Goal: Task Accomplishment & Management: Use online tool/utility

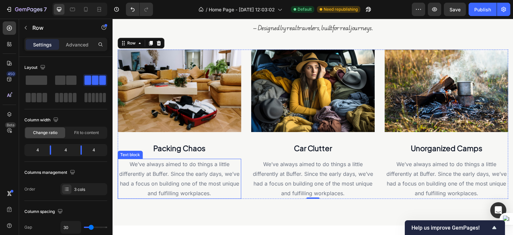
click at [178, 164] on span "We’ve always aimed to do things a little differently at Buffer. Since the early…" at bounding box center [179, 178] width 120 height 35
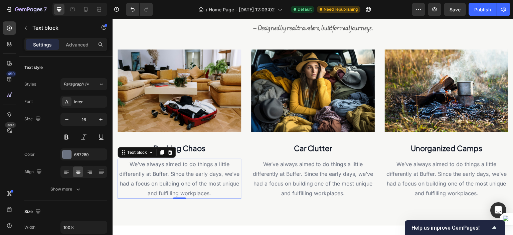
scroll to position [333, 0]
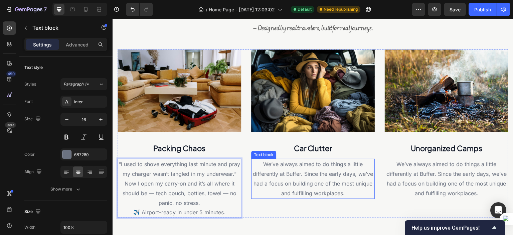
click at [277, 176] on p "We’ve always aimed to do things a little differently at Buffer. Since the early…" at bounding box center [313, 178] width 122 height 38
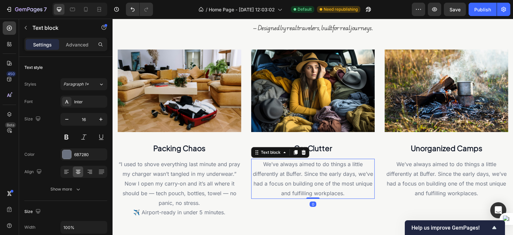
click at [277, 176] on p "We’ve always aimed to do things a little differently at Buffer. Since the early…" at bounding box center [313, 178] width 122 height 38
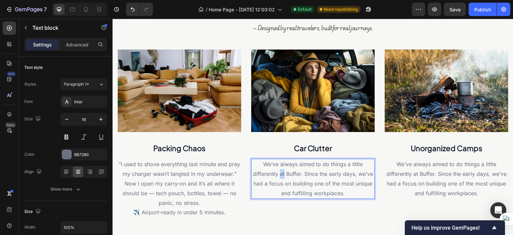
click at [277, 176] on p "We’ve always aimed to do things a little differently at Buffer. Since the early…" at bounding box center [313, 178] width 122 height 38
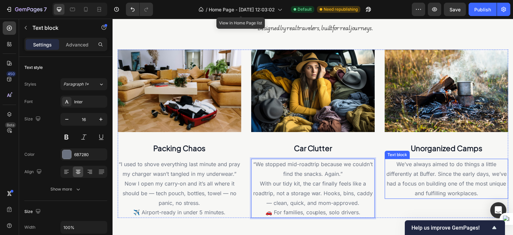
click at [424, 175] on p "We’ve always aimed to do things a little differently at Buffer. Since the early…" at bounding box center [447, 178] width 122 height 38
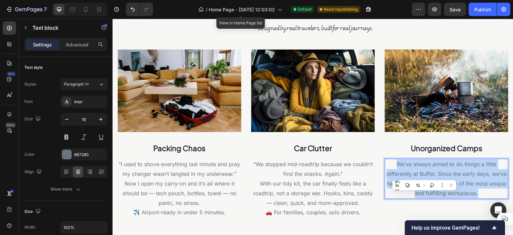
click at [424, 175] on p "We’ve always aimed to do things a little differently at Buffer. Since the early…" at bounding box center [447, 178] width 122 height 38
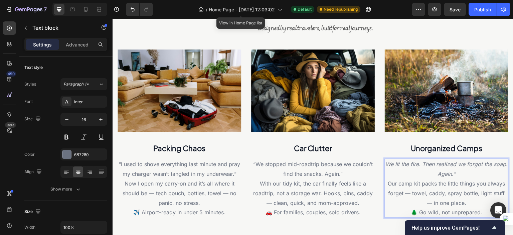
click at [460, 172] on p "We lit the fire. Then realized we forgot the soap. Again.” Our camp kit packs t…" at bounding box center [447, 183] width 122 height 48
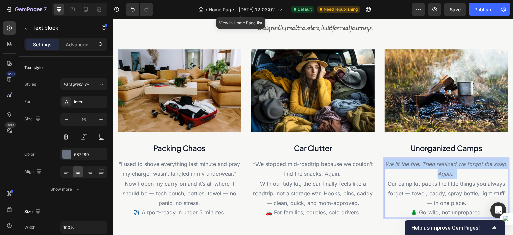
click at [460, 172] on p "We lit the fire. Then realized we forgot the soap. Again.” Our camp kit packs t…" at bounding box center [447, 183] width 122 height 48
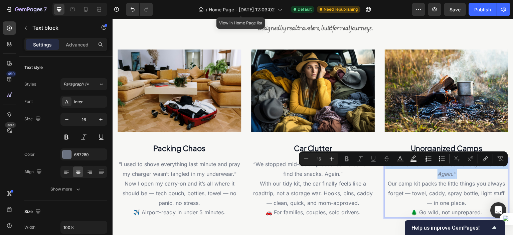
click at [460, 172] on p "We lit the fire. Then realized we forgot the soap. Again.” Our camp kit packs t…" at bounding box center [447, 183] width 122 height 48
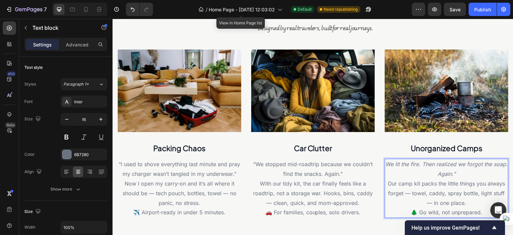
click at [458, 172] on icon "We lit the fire. Then realized we forgot the soap. Again.”" at bounding box center [447, 169] width 122 height 16
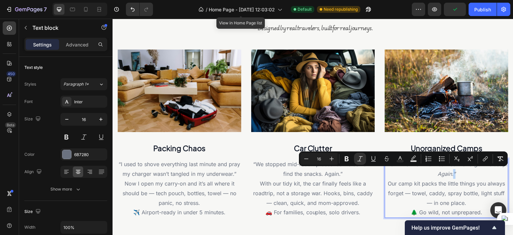
copy icon "”"
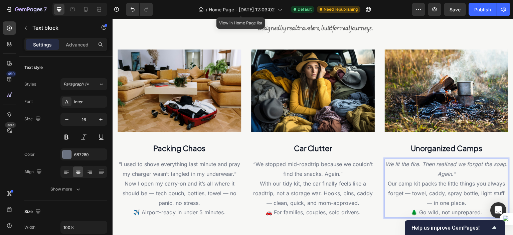
click at [394, 176] on p "We lit the fire. Then realized we forgot the soap. Again.” Our camp kit packs t…" at bounding box center [447, 183] width 122 height 48
click at [388, 160] on p "We lit the fire. Then realized we forgot the soap. Again.” Our camp kit packs t…" at bounding box center [447, 183] width 122 height 48
click at [413, 178] on p "”We lit the fire. Then realized we forgot the soap. Again.” Our camp kit packs …" at bounding box center [447, 183] width 122 height 48
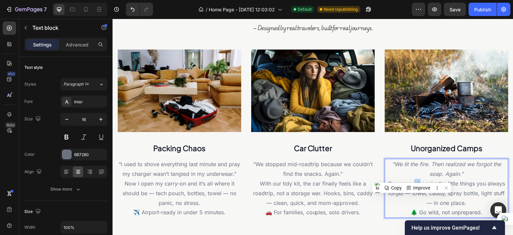
click at [413, 178] on p "”We lit the fire. Then realized we forgot the soap. Again.” Our camp kit packs …" at bounding box center [447, 183] width 122 height 48
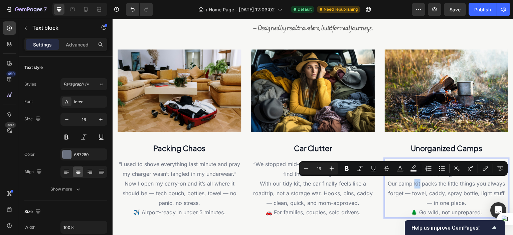
click at [413, 178] on p "”We lit the fire. Then realized we forgot the soap. Again.” Our camp kit packs …" at bounding box center [447, 183] width 122 height 48
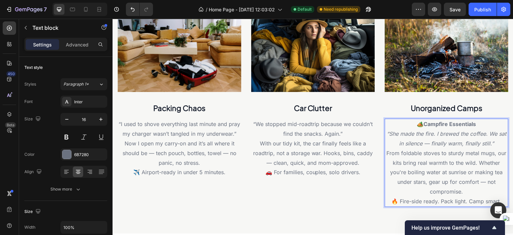
scroll to position [375, 0]
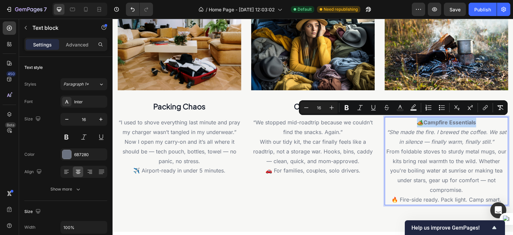
drag, startPoint x: 384, startPoint y: 130, endPoint x: 405, endPoint y: 118, distance: 25.2
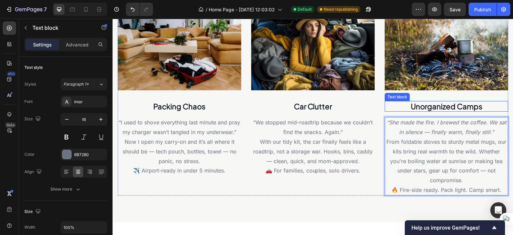
click at [423, 108] on strong "Unorganized Camps" at bounding box center [447, 106] width 72 height 9
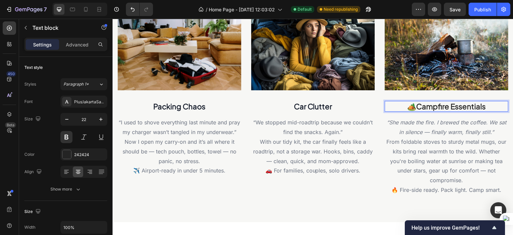
click at [417, 106] on strong "Campfire Essentials" at bounding box center [451, 106] width 69 height 9
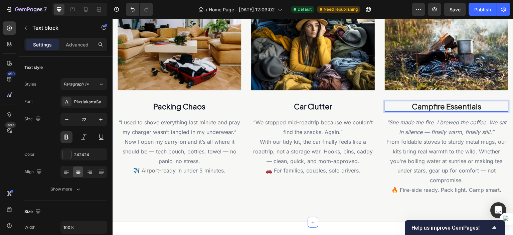
click at [325, 199] on div "What’s making your travels harder? INTELLOM A ™ helps you fix that — fast. Head…" at bounding box center [313, 50] width 401 height 343
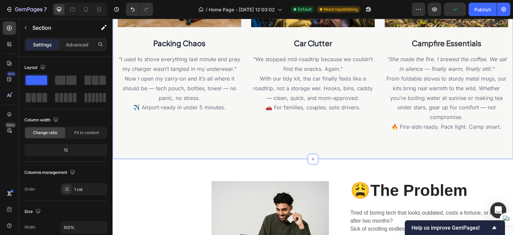
scroll to position [439, 0]
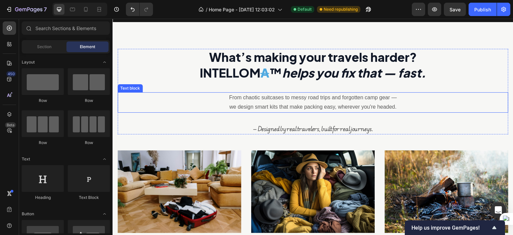
scroll to position [263, 0]
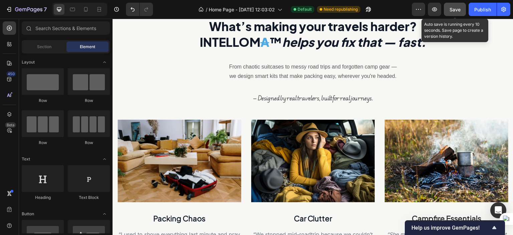
click at [450, 12] on span "Save" at bounding box center [455, 10] width 11 height 6
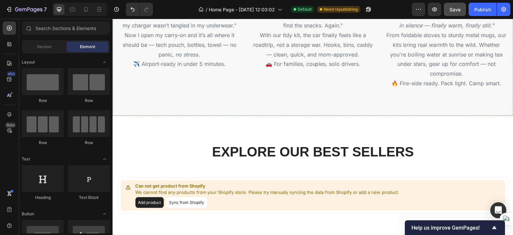
scroll to position [512, 0]
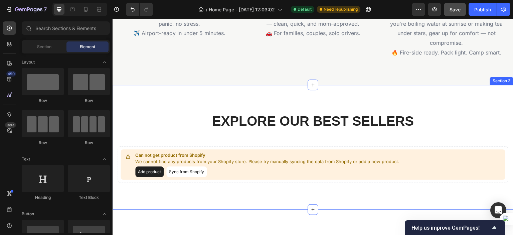
click at [281, 93] on div "Explore Our Best Sellers Heading Row Can not get product from Shopify We cannot…" at bounding box center [313, 147] width 401 height 125
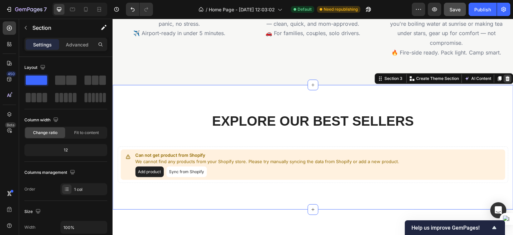
click at [505, 77] on icon at bounding box center [507, 78] width 5 height 5
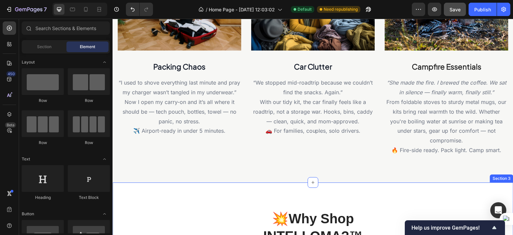
scroll to position [414, 0]
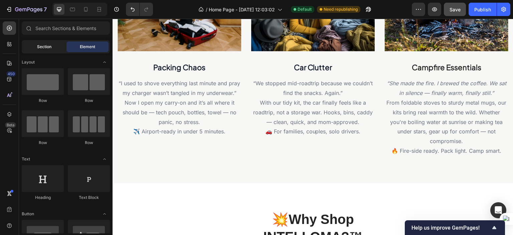
click at [48, 44] on span "Section" at bounding box center [44, 47] width 14 height 6
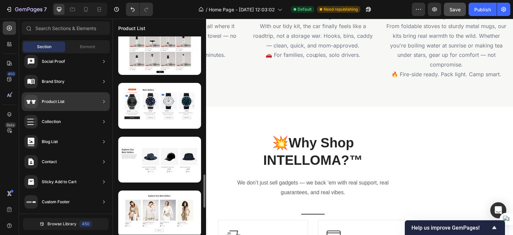
scroll to position [863, 0]
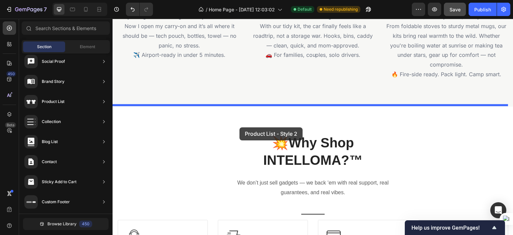
drag, startPoint x: 287, startPoint y: 188, endPoint x: 240, endPoint y: 127, distance: 76.7
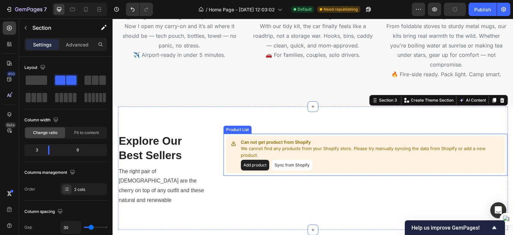
click at [257, 167] on button "Add product" at bounding box center [255, 165] width 28 height 11
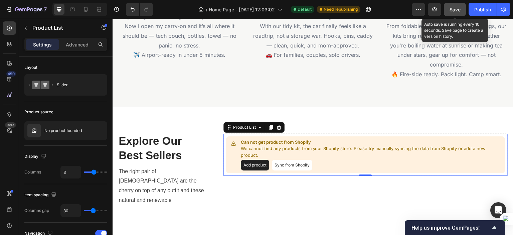
click at [449, 13] on button "Save" at bounding box center [455, 9] width 22 height 13
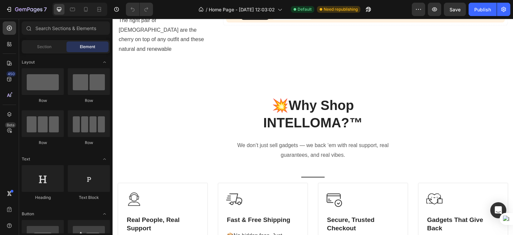
scroll to position [573, 0]
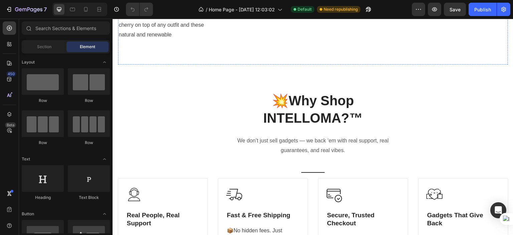
click at [283, 5] on button "Sync from Shopify" at bounding box center [292, 0] width 40 height 11
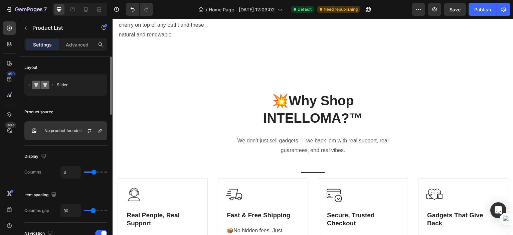
click at [57, 133] on div "No product founded" at bounding box center [65, 130] width 83 height 19
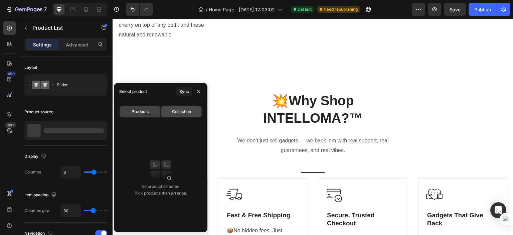
click at [181, 116] on div "Collection" at bounding box center [181, 111] width 40 height 11
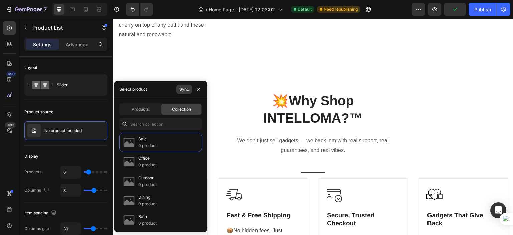
click at [183, 92] on div "Sync" at bounding box center [184, 89] width 10 height 6
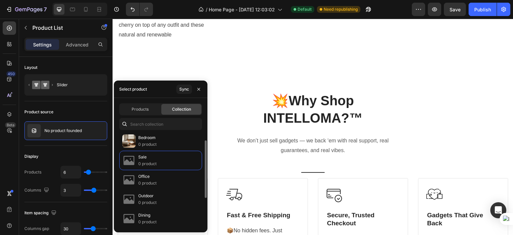
scroll to position [0, 0]
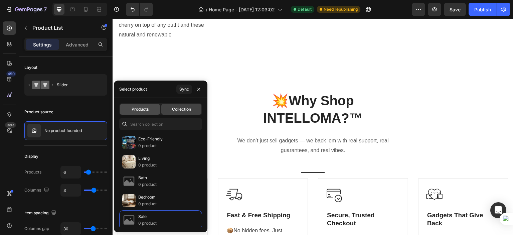
click at [144, 113] on div "Products" at bounding box center [140, 109] width 40 height 11
type input "3"
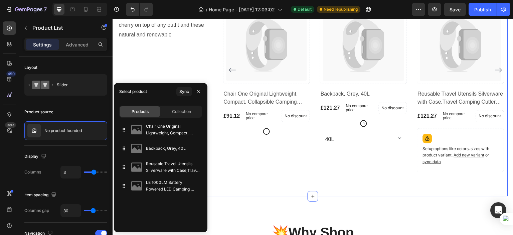
click at [333, 41] on div "Explore Our Best Sellers Heading The right pair of sunnies are the cherry on to…" at bounding box center [313, 68] width 390 height 255
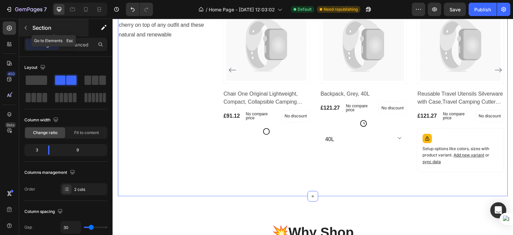
click at [27, 30] on button "button" at bounding box center [25, 27] width 11 height 11
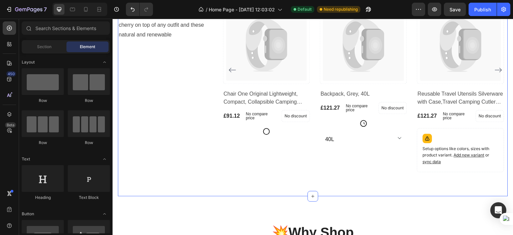
click at [310, 36] on div "Explore Our Best Sellers Heading The right pair of sunnies are the cherry on to…" at bounding box center [313, 68] width 390 height 255
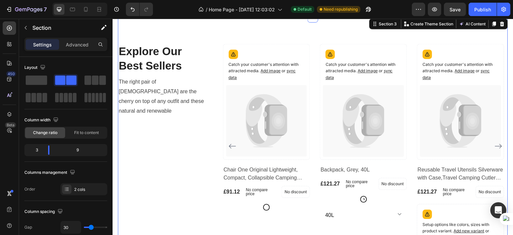
scroll to position [579, 0]
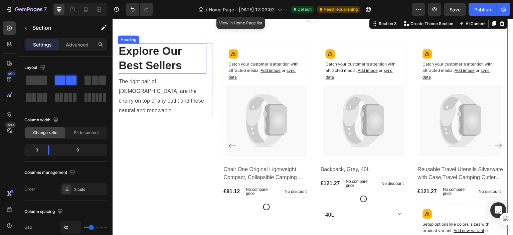
click at [142, 57] on p "Explore Our Best Sellers" at bounding box center [162, 58] width 87 height 29
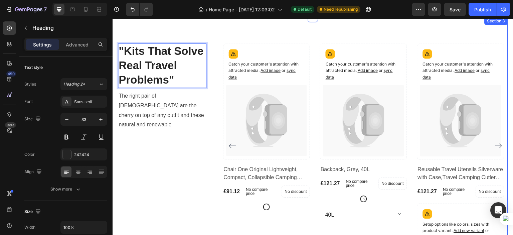
click at [213, 145] on div ""Kits That Solve Real Travel Problems" Heading 0 The right pair of sunnies are …" at bounding box center [313, 144] width 390 height 255
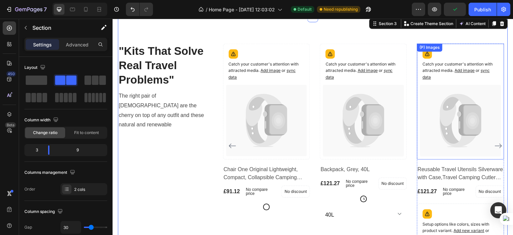
click at [436, 150] on icon at bounding box center [460, 121] width 81 height 72
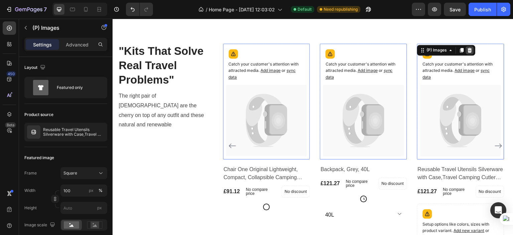
click at [469, 49] on icon at bounding box center [470, 50] width 4 height 5
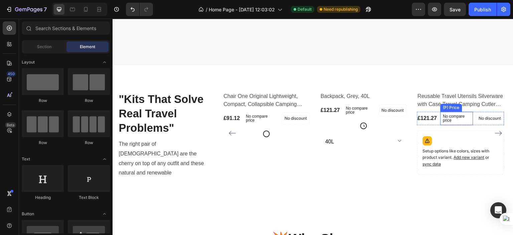
scroll to position [551, 0]
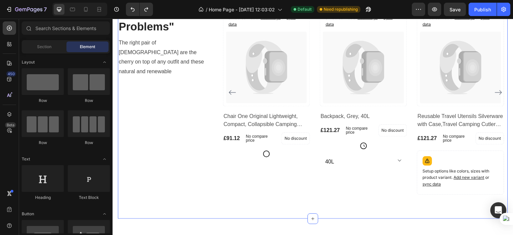
click at [217, 51] on div "⁠⁠⁠⁠⁠⁠⁠ "Kits That Solve Real Travel Problems" Heading The right pair of sunnie…" at bounding box center [313, 91] width 390 height 255
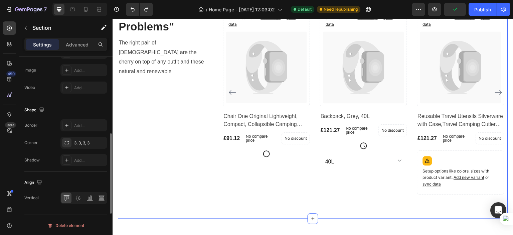
scroll to position [0, 0]
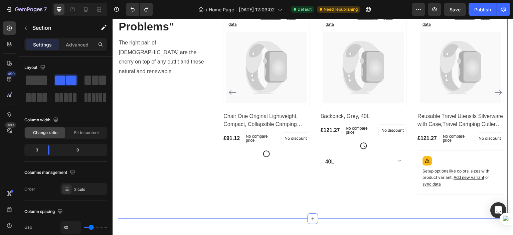
click at [83, 50] on div "Settings Advanced" at bounding box center [65, 44] width 83 height 13
click at [83, 45] on p "Advanced" at bounding box center [77, 44] width 23 height 7
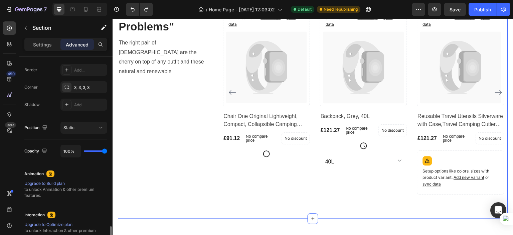
scroll to position [266, 0]
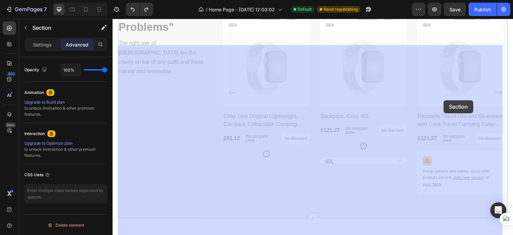
drag, startPoint x: 438, startPoint y: 69, endPoint x: 444, endPoint y: 100, distance: 32.0
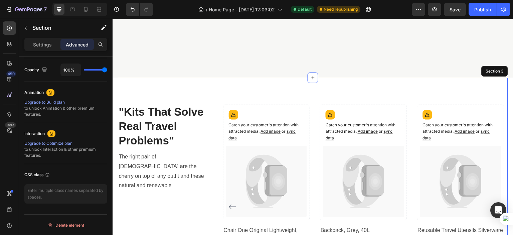
scroll to position [516, 0]
